Goal: Task Accomplishment & Management: Use online tool/utility

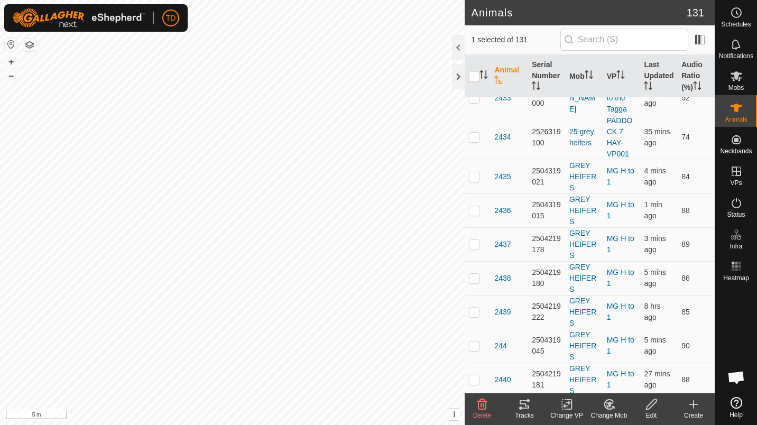
scroll to position [834, 0]
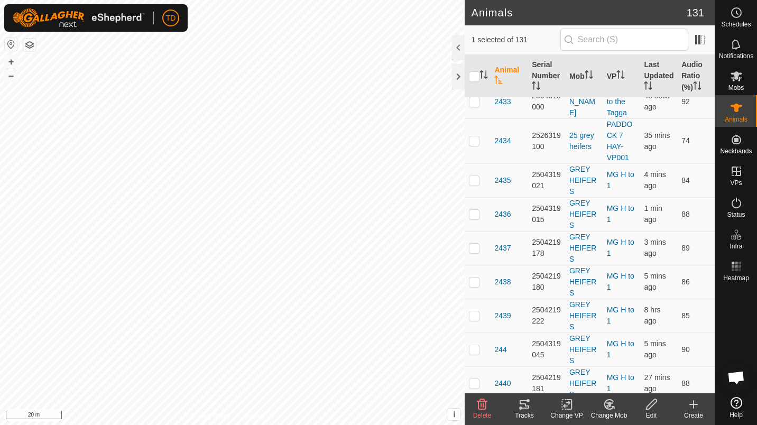
click at [521, 406] on icon at bounding box center [524, 404] width 13 height 13
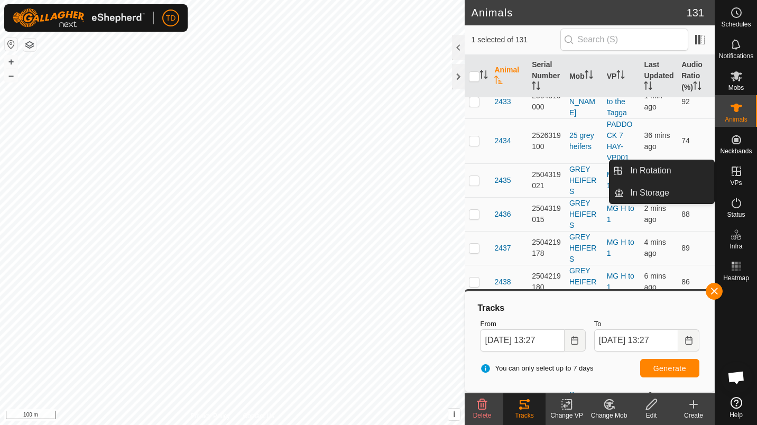
click at [739, 167] on icon at bounding box center [737, 172] width 10 height 10
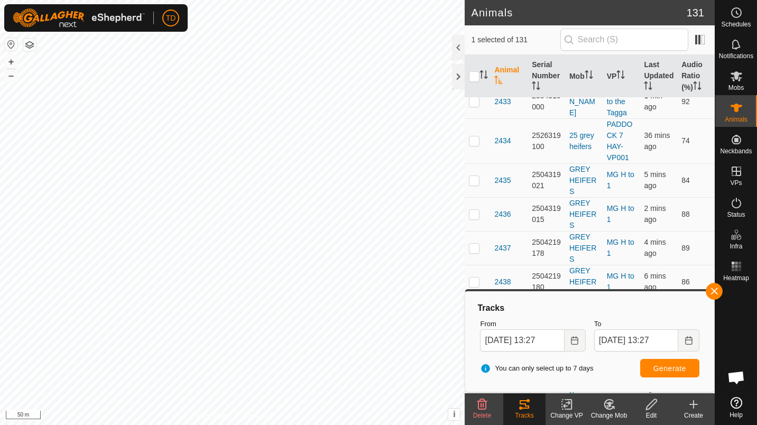
click at [714, 290] on button "button" at bounding box center [714, 291] width 17 height 17
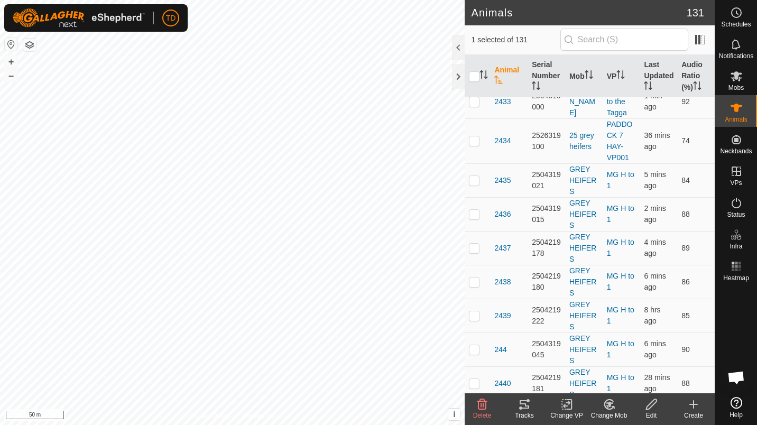
click at [458, 75] on div at bounding box center [458, 76] width 13 height 25
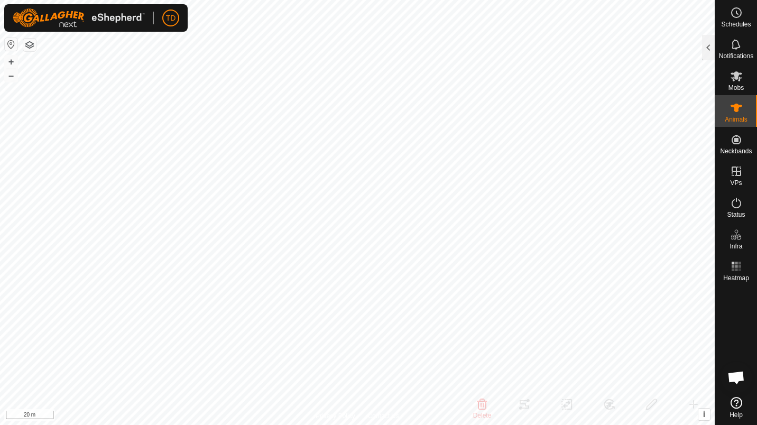
click at [713, 56] on div at bounding box center [708, 47] width 13 height 25
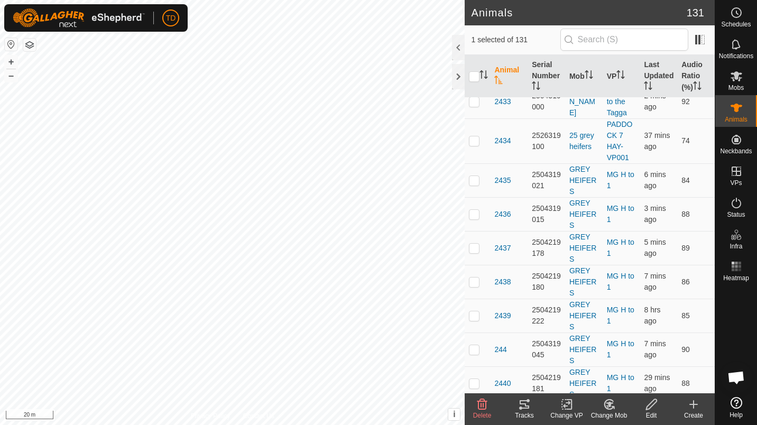
click at [527, 415] on div "Tracks" at bounding box center [524, 416] width 42 height 10
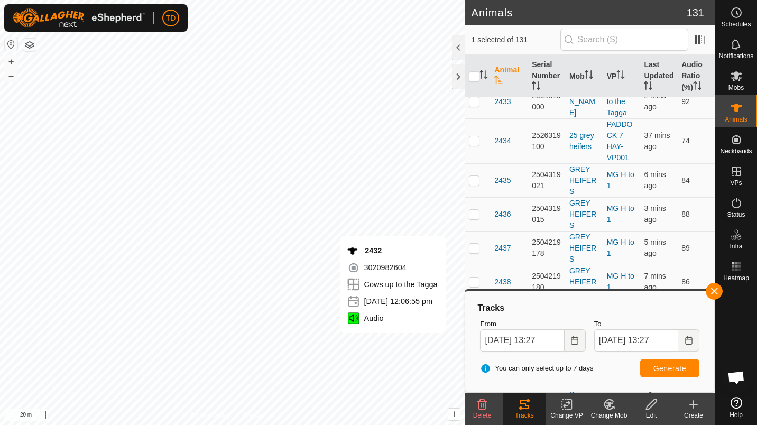
click at [720, 290] on button "button" at bounding box center [714, 291] width 17 height 17
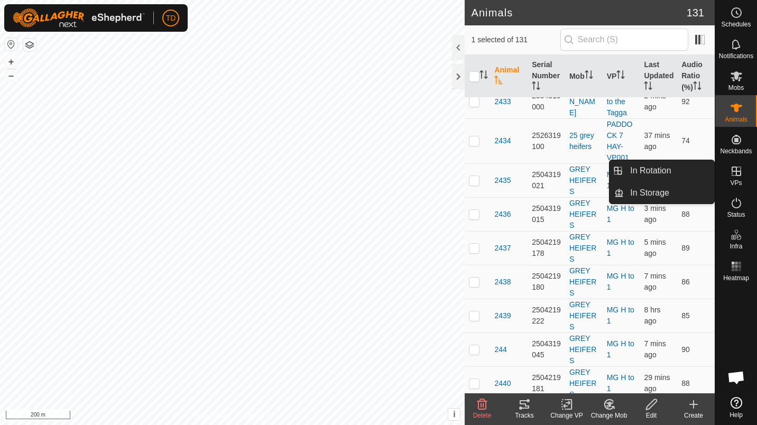
click at [737, 173] on icon at bounding box center [736, 171] width 13 height 13
click at [679, 172] on link "In Rotation" at bounding box center [669, 170] width 90 height 21
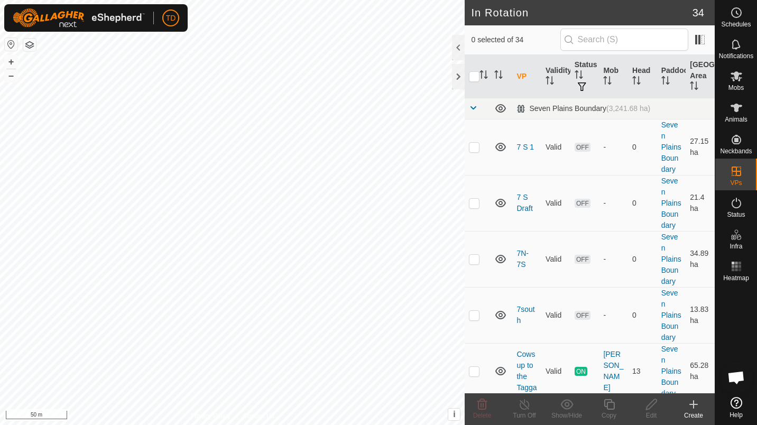
click at [695, 403] on icon at bounding box center [693, 404] width 13 height 13
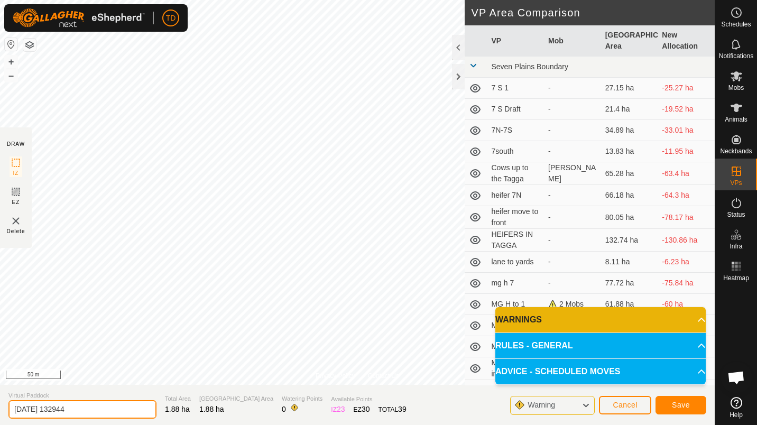
click at [117, 408] on input "[DATE] 132944" at bounding box center [82, 409] width 148 height 19
type input "2"
type input "recovering stupid heifer"
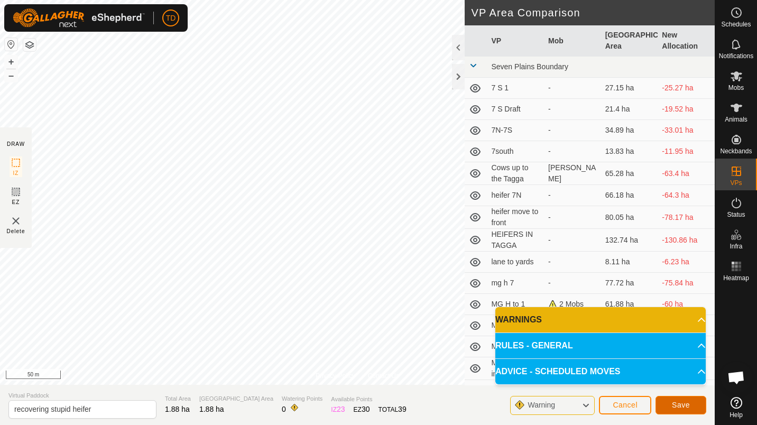
click at [691, 407] on button "Save" at bounding box center [681, 405] width 51 height 19
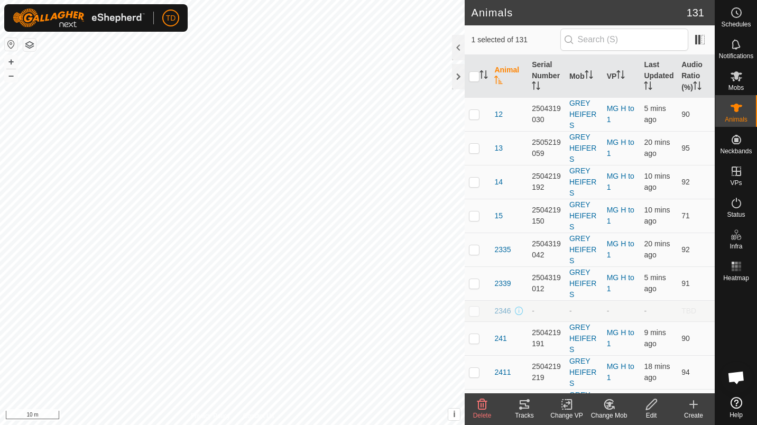
click at [573, 406] on icon at bounding box center [566, 404] width 13 height 13
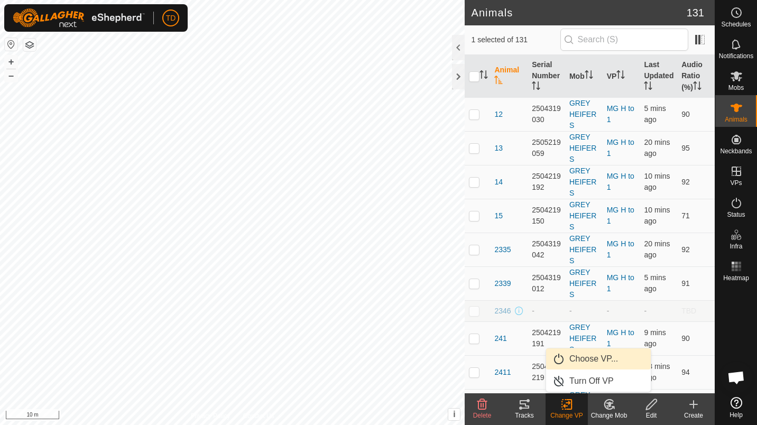
click at [600, 354] on span "Choose VP..." at bounding box center [593, 359] width 49 height 13
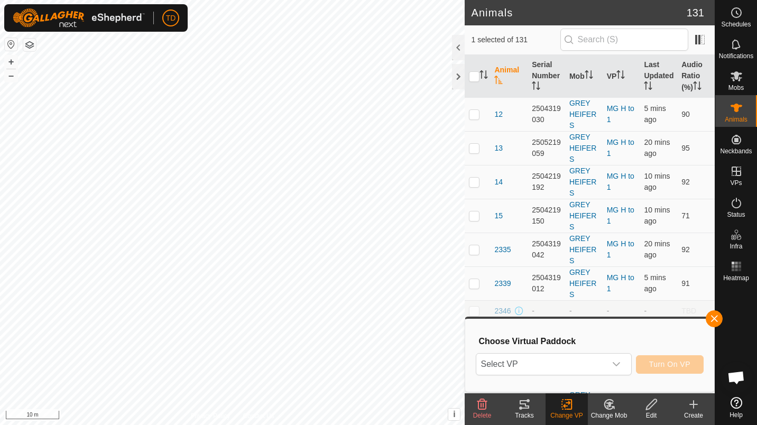
click at [583, 361] on span "Select VP" at bounding box center [540, 364] width 129 height 21
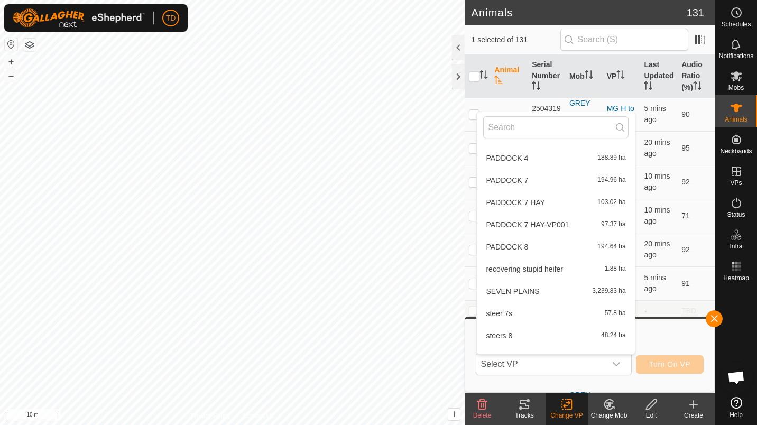
scroll to position [474, 0]
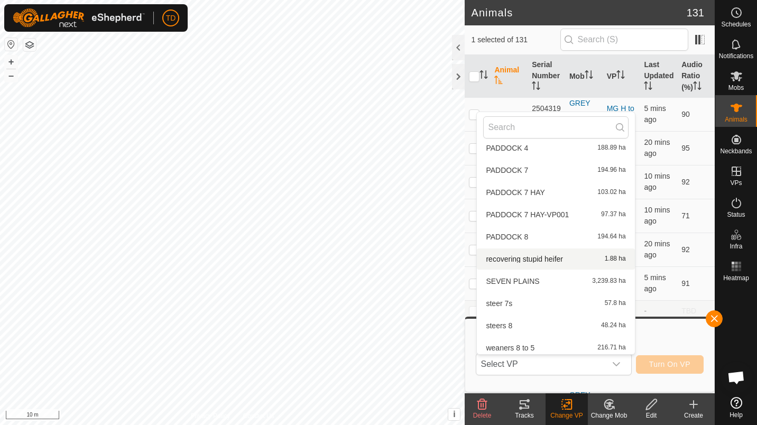
click at [556, 259] on li "recovering stupid heifer 1.88 ha" at bounding box center [556, 258] width 158 height 21
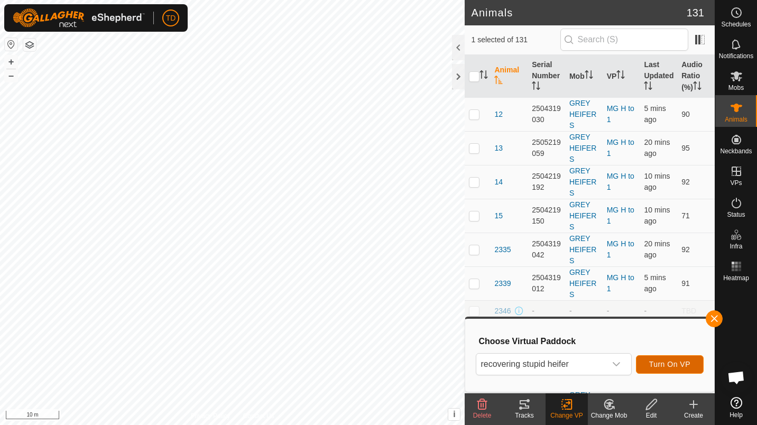
click at [653, 366] on span "Turn On VP" at bounding box center [669, 364] width 41 height 8
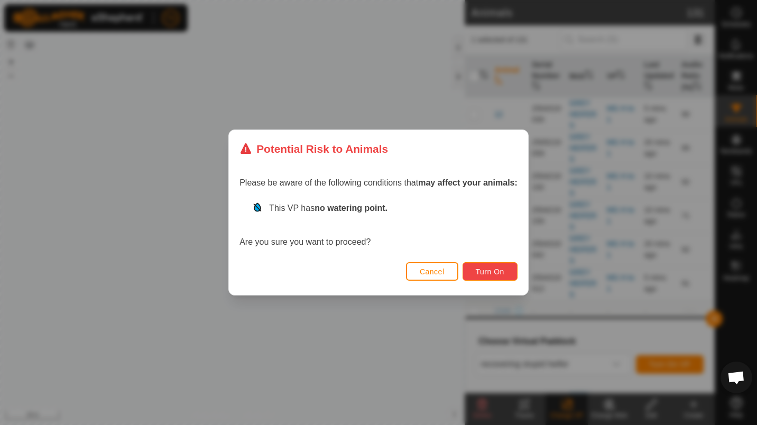
click at [488, 271] on span "Turn On" at bounding box center [490, 272] width 29 height 8
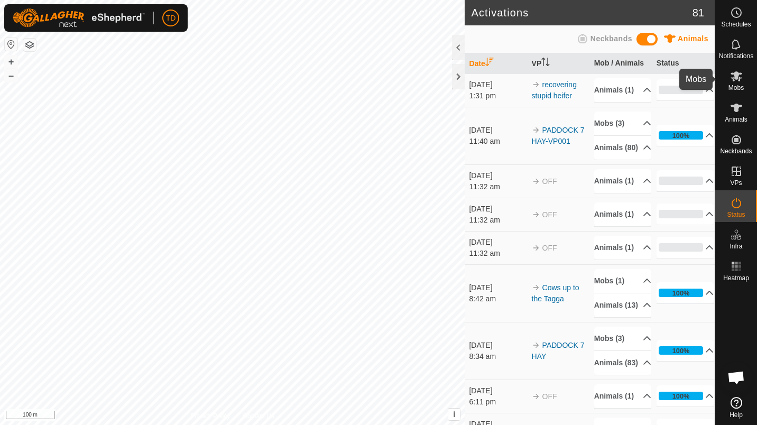
click at [730, 81] on icon at bounding box center [736, 76] width 13 height 13
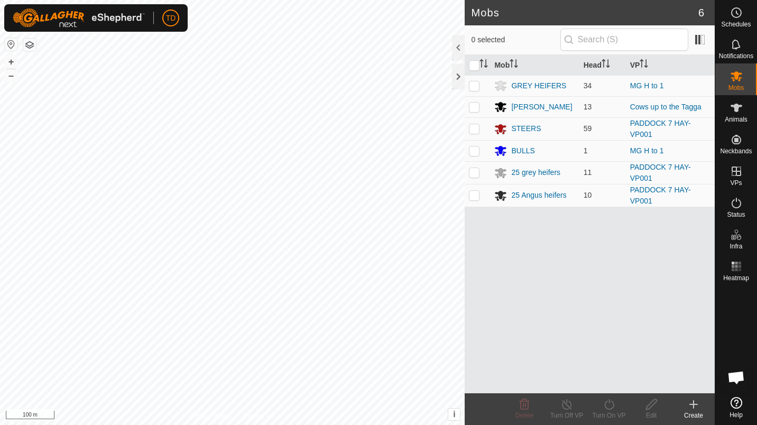
click at [541, 108] on div "[PERSON_NAME]" at bounding box center [541, 107] width 61 height 11
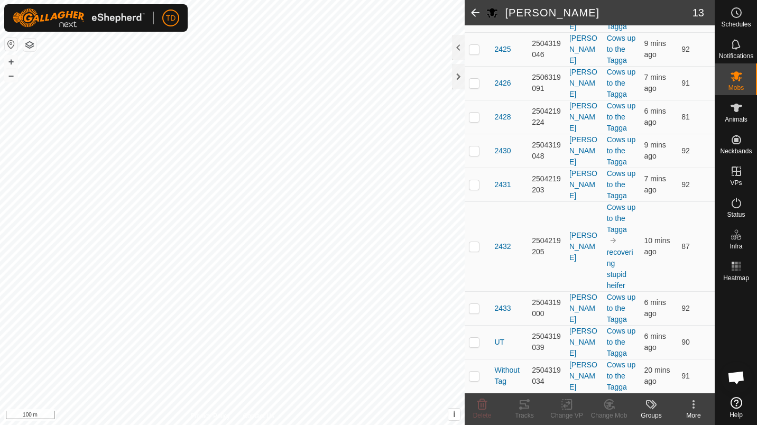
scroll to position [311, 0]
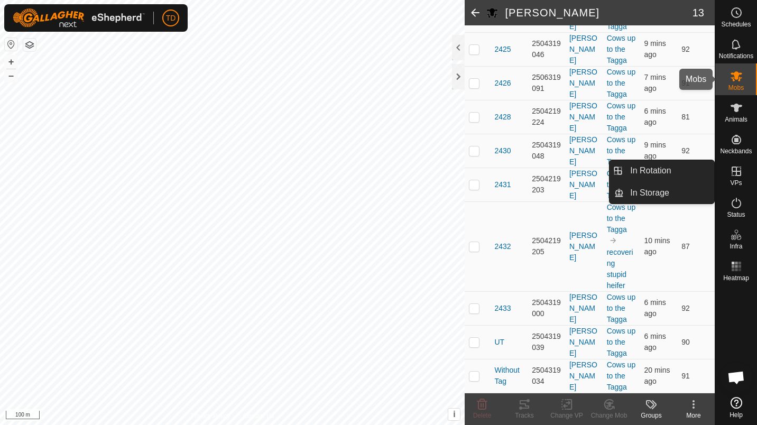
click at [757, 87] on html "TD Schedules Notifications Mobs Animals Neckbands VPs Status Infra Heatmap Help…" at bounding box center [378, 212] width 757 height 425
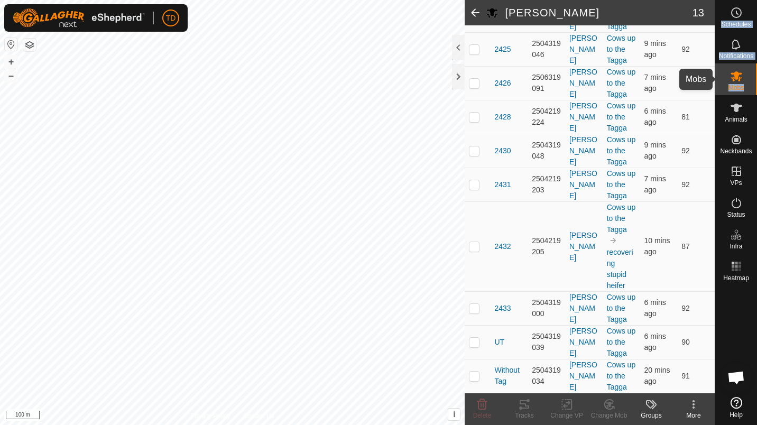
click at [745, 84] on es-mob-svg-icon at bounding box center [736, 76] width 19 height 17
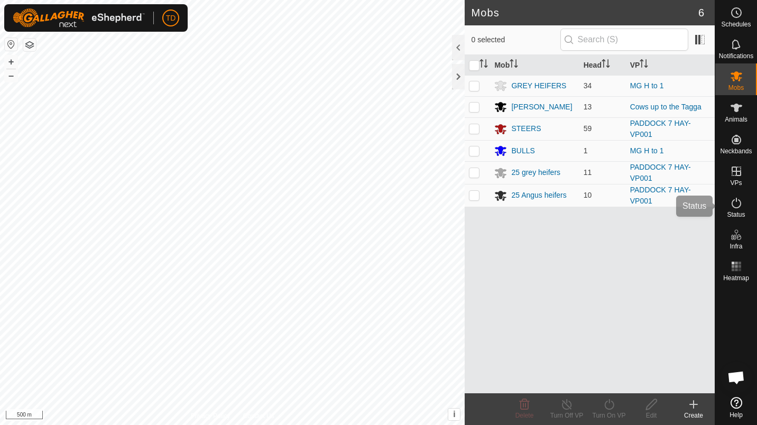
click at [749, 202] on div "Status" at bounding box center [736, 206] width 42 height 32
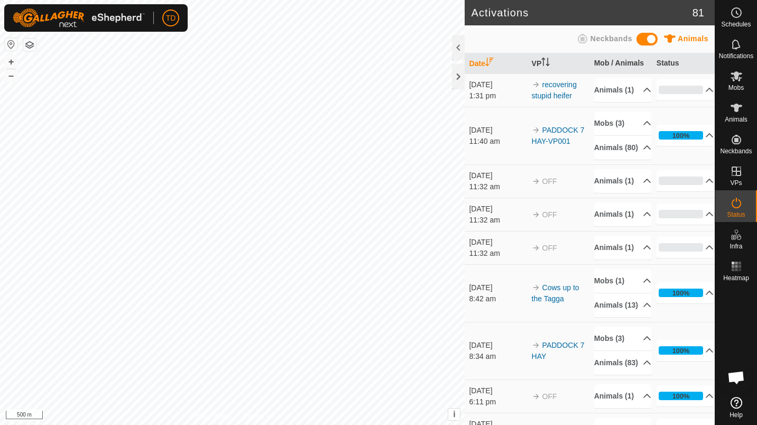
click at [678, 100] on p-accordion-header "0%" at bounding box center [686, 89] width 58 height 21
